Goal: Task Accomplishment & Management: Complete application form

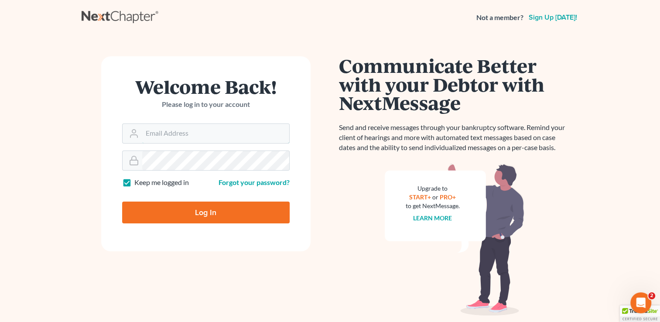
type input "[PERSON_NAME][EMAIL_ADDRESS][DOMAIN_NAME]"
click at [252, 209] on input "Log In" at bounding box center [205, 212] width 167 height 22
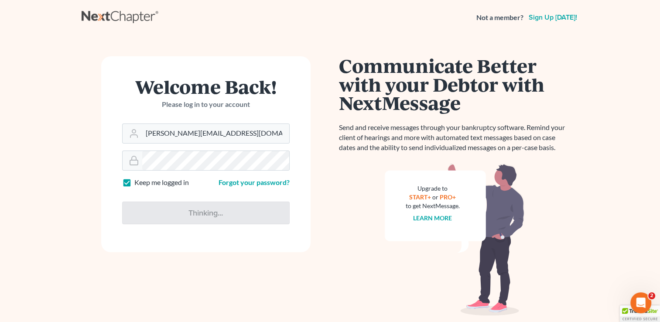
type input "Thinking..."
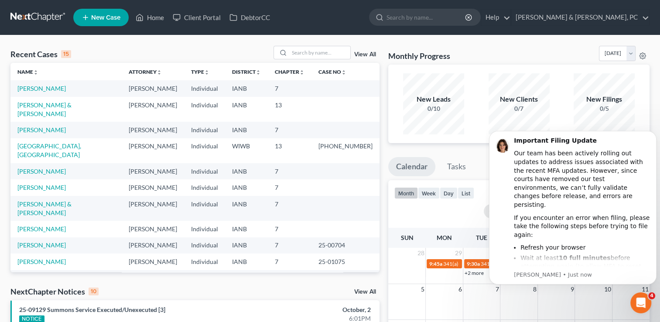
click at [389, 37] on div "Recent Cases 15 View All Name unfold_more expand_more expand_less Attorney unfo…" at bounding box center [330, 323] width 660 height 576
click at [149, 17] on link "Home" at bounding box center [149, 18] width 37 height 16
click at [155, 18] on link "Home" at bounding box center [149, 18] width 37 height 16
click at [213, 15] on link "Client Portal" at bounding box center [196, 18] width 57 height 16
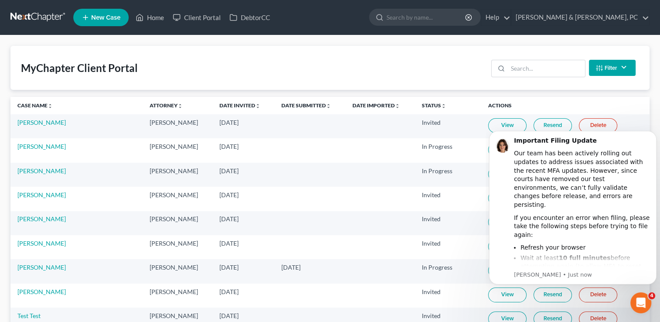
click at [472, 70] on div "MyChapter Client Portal Filter Status Filter... Invited In Progress Ready To Re…" at bounding box center [329, 68] width 639 height 44
click at [466, 22] on input "search" at bounding box center [426, 17] width 80 height 16
click at [160, 17] on link "Home" at bounding box center [149, 18] width 37 height 16
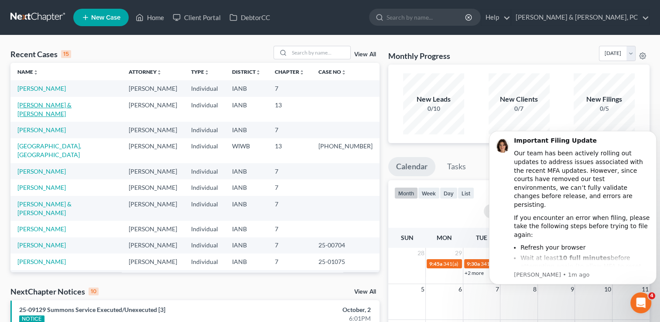
click at [56, 106] on link "Bean, Sean & Kali" at bounding box center [44, 109] width 54 height 16
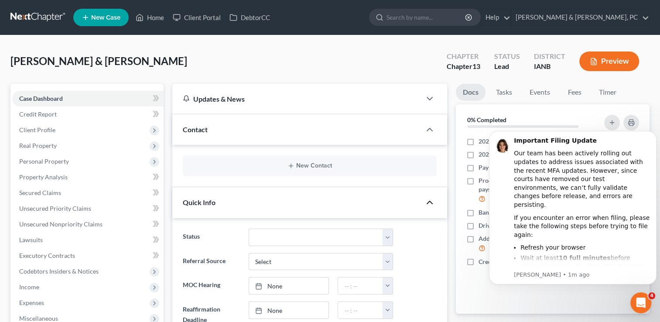
click at [430, 201] on icon "button" at bounding box center [429, 202] width 10 height 10
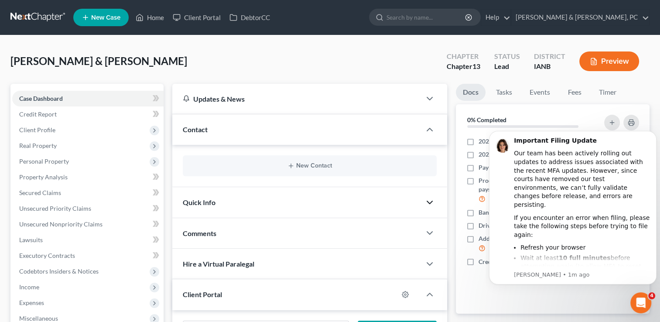
click at [430, 201] on polyline "button" at bounding box center [429, 202] width 5 height 3
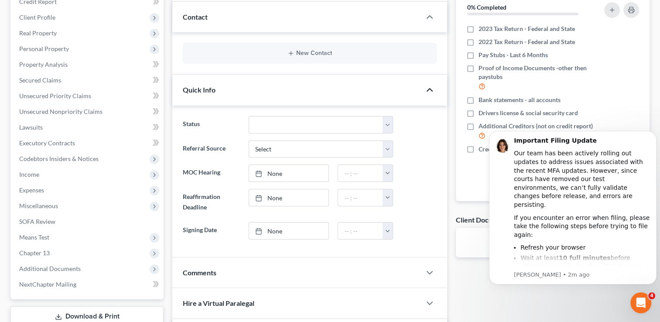
scroll to position [110, 0]
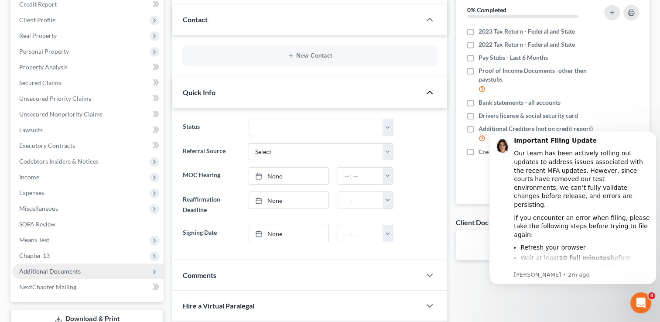
click at [81, 271] on span "Additional Documents" at bounding box center [87, 271] width 151 height 16
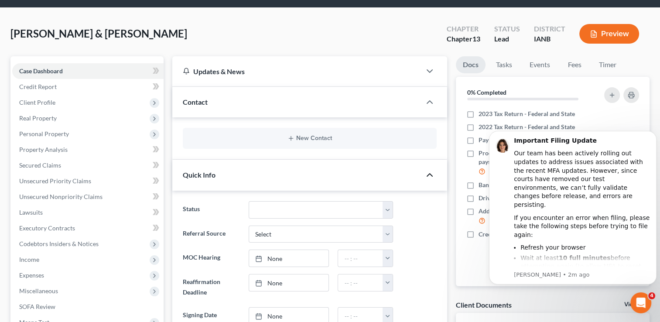
scroll to position [0, 0]
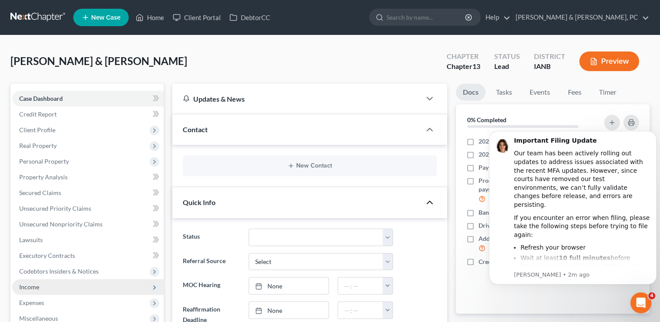
click at [44, 285] on span "Income" at bounding box center [87, 287] width 151 height 16
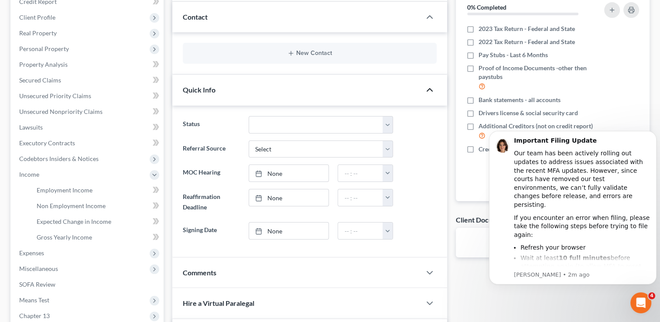
scroll to position [126, 0]
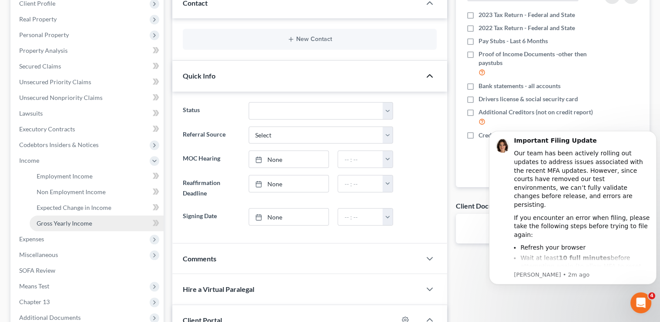
click at [81, 221] on span "Gross Yearly Income" at bounding box center [64, 222] width 55 height 7
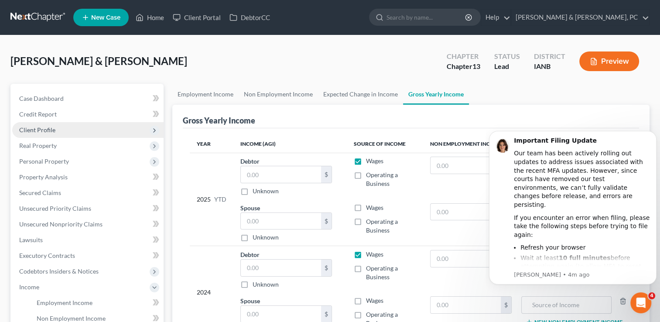
click at [61, 128] on span "Client Profile" at bounding box center [87, 130] width 151 height 16
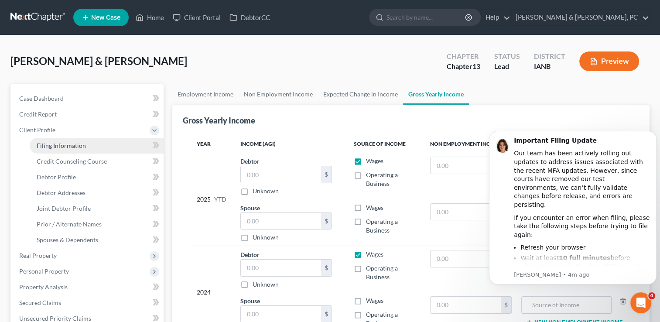
click at [59, 142] on span "Filing Information" at bounding box center [61, 145] width 49 height 7
select select "1"
select select "3"
select select "16"
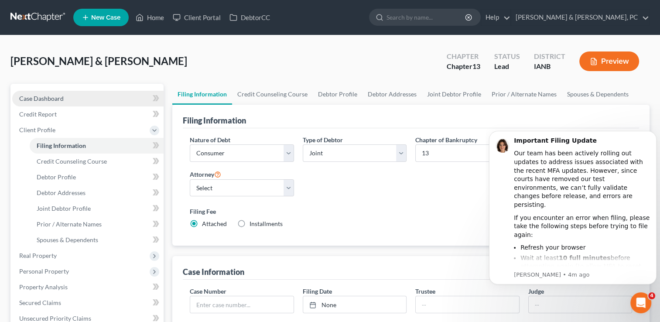
click at [61, 99] on span "Case Dashboard" at bounding box center [41, 98] width 44 height 7
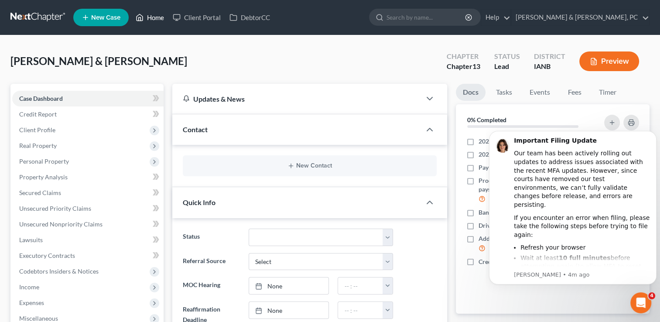
click at [159, 14] on link "Home" at bounding box center [149, 18] width 37 height 16
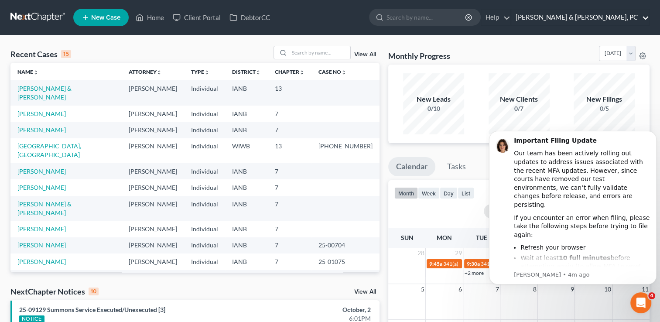
click at [645, 15] on link "Henkels & Baker, PC" at bounding box center [580, 18] width 138 height 16
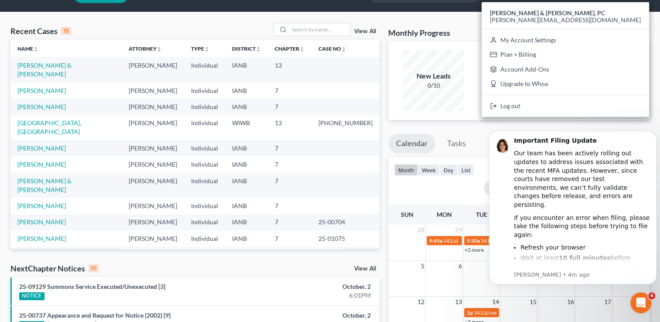
scroll to position [24, 0]
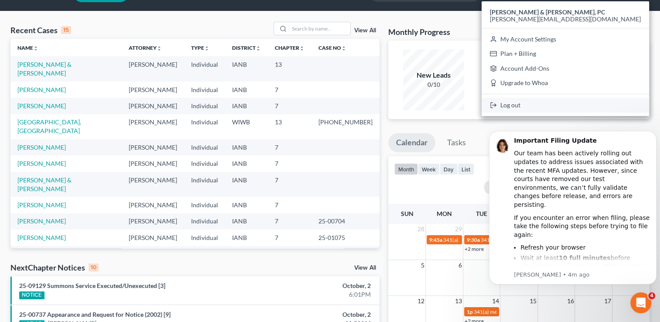
click at [595, 104] on link "Log out" at bounding box center [564, 105] width 167 height 15
